Goal: Task Accomplishment & Management: Manage account settings

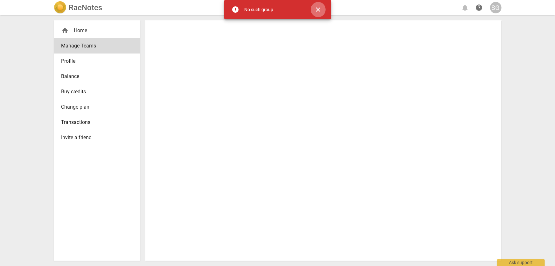
drag, startPoint x: 315, startPoint y: 7, endPoint x: 308, endPoint y: 13, distance: 9.4
click at [315, 7] on span "close" at bounding box center [319, 10] width 8 height 8
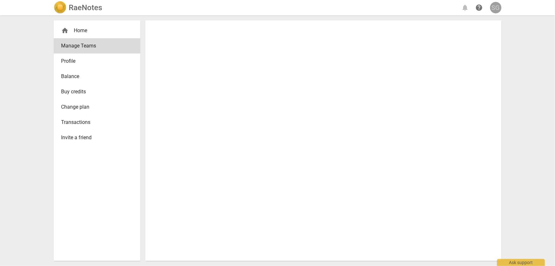
click at [494, 6] on div "SG" at bounding box center [496, 7] width 11 height 11
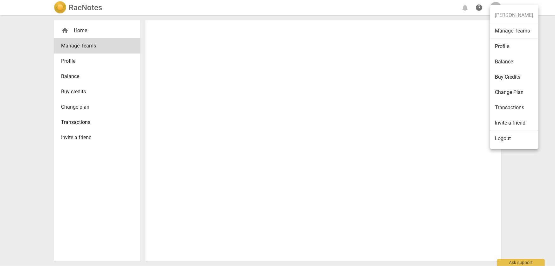
click at [510, 44] on li "Profile" at bounding box center [515, 46] width 48 height 15
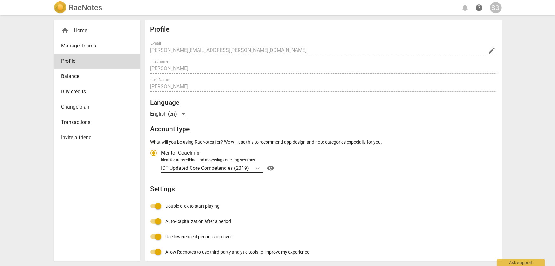
click at [258, 168] on icon "Account type" at bounding box center [258, 168] width 6 height 6
click at [0, 0] on input "Ideal for transcribing and assessing coaching sessions ICF Updated Core Compete…" at bounding box center [0, 0] width 0 height 0
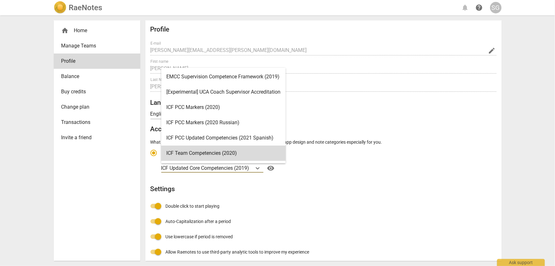
click at [513, 158] on div "RaeNotes notifications help SG home Home Manage Teams Profile Balance Buy credi…" at bounding box center [277, 133] width 555 height 266
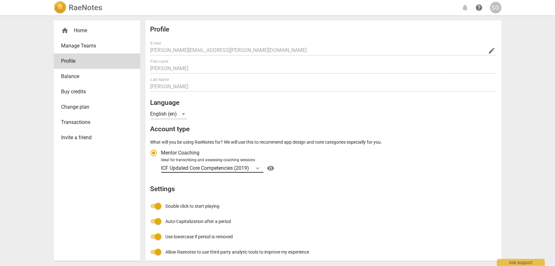
click at [260, 167] on icon "Account type" at bounding box center [258, 168] width 4 height 2
click at [0, 0] on input "Ideal for transcribing and assessing coaching sessions ICF Updated Core Compete…" at bounding box center [0, 0] width 0 height 0
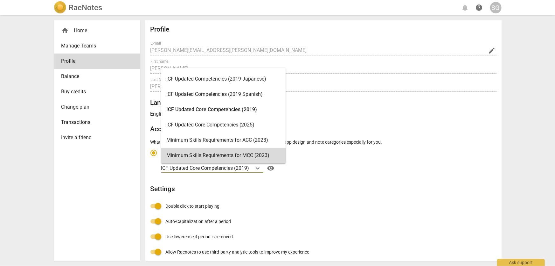
scroll to position [85, 0]
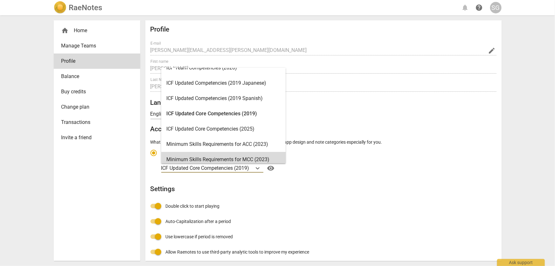
click at [337, 166] on div "16 results available. Use Up and Down to choose options, press Enter to select …" at bounding box center [328, 168] width 334 height 10
click at [0, 0] on input "Ideal for transcribing and assessing coaching sessions 16 results available. Us…" at bounding box center [0, 0] width 0 height 0
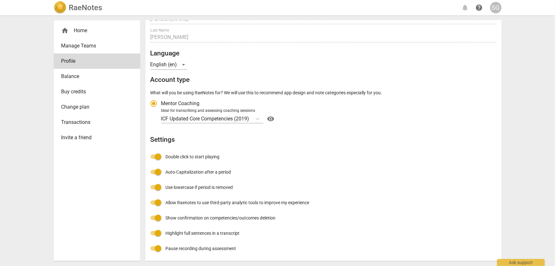
scroll to position [0, 0]
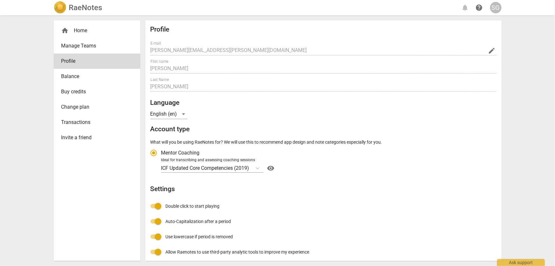
click at [411, 145] on label "Mentor Coaching" at bounding box center [320, 152] width 349 height 15
click at [161, 145] on input "Mentor Coaching" at bounding box center [153, 152] width 15 height 15
radio input "true"
click at [75, 162] on div "home Home Manage Teams Profile Balance Buy credits Change plan Transactions Inv…" at bounding box center [97, 140] width 87 height 240
click at [528, 98] on div "RaeNotes notifications help SG home Home Manage Teams Profile Balance Buy credi…" at bounding box center [277, 133] width 555 height 266
